Goal: Task Accomplishment & Management: Manage account settings

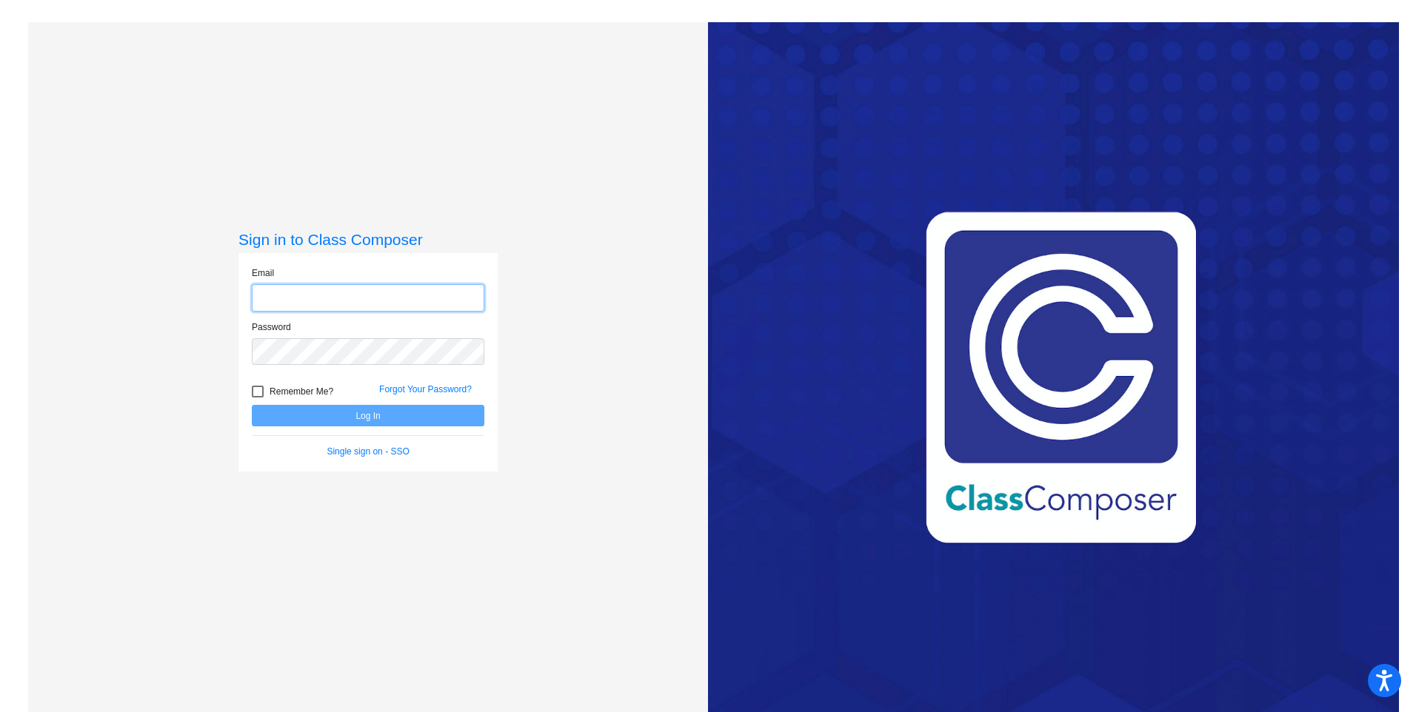
type input "[EMAIL_ADDRESS][DOMAIN_NAME]"
click at [336, 410] on button "Log In" at bounding box center [368, 415] width 233 height 21
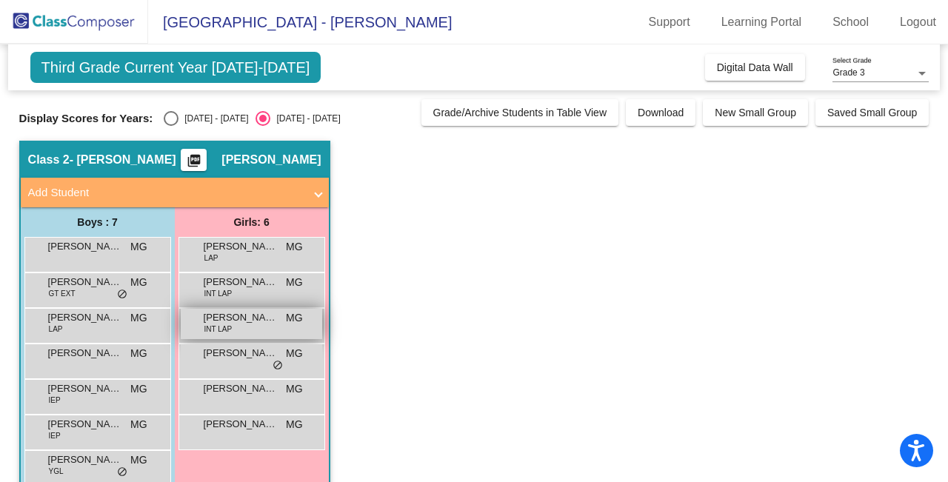
click at [231, 333] on div "[PERSON_NAME] INT LAP MG lock do_not_disturb_alt" at bounding box center [251, 324] width 141 height 30
click at [213, 366] on div "[PERSON_NAME] MG lock do_not_disturb_alt" at bounding box center [251, 359] width 141 height 30
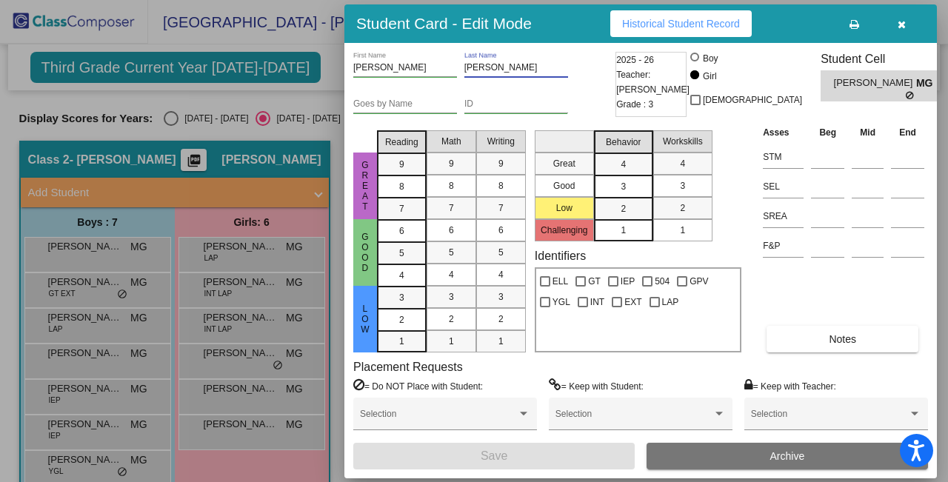
drag, startPoint x: 496, startPoint y: 68, endPoint x: 545, endPoint y: 65, distance: 49.0
click at [545, 65] on input "[PERSON_NAME]" at bounding box center [516, 68] width 104 height 10
click at [317, 44] on div at bounding box center [474, 241] width 948 height 482
